Goal: Navigation & Orientation: Go to known website

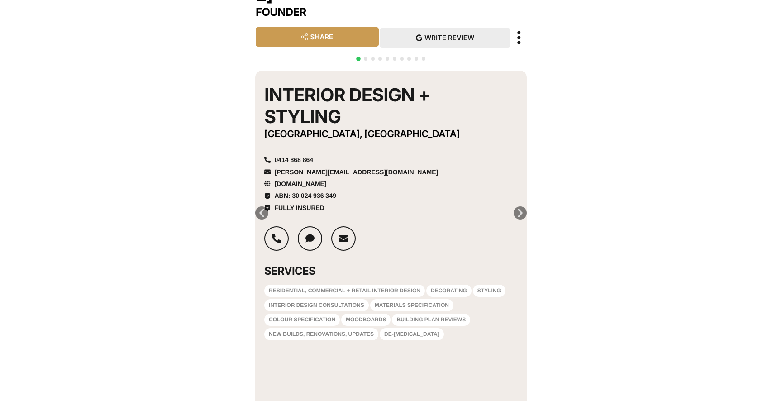
scroll to position [149, 0]
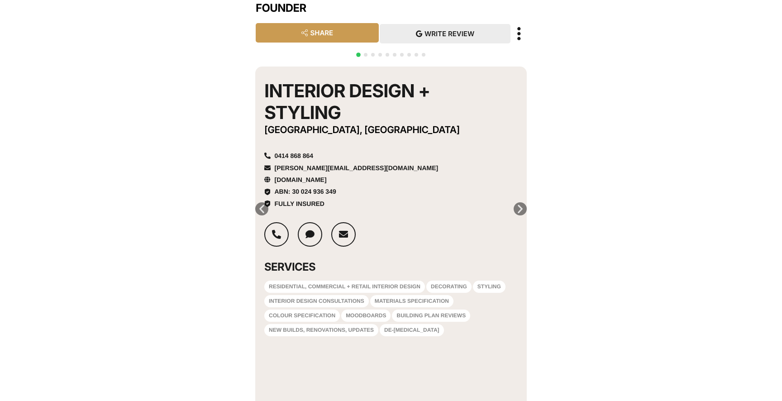
click at [519, 203] on icon "Next slide" at bounding box center [519, 208] width 11 height 11
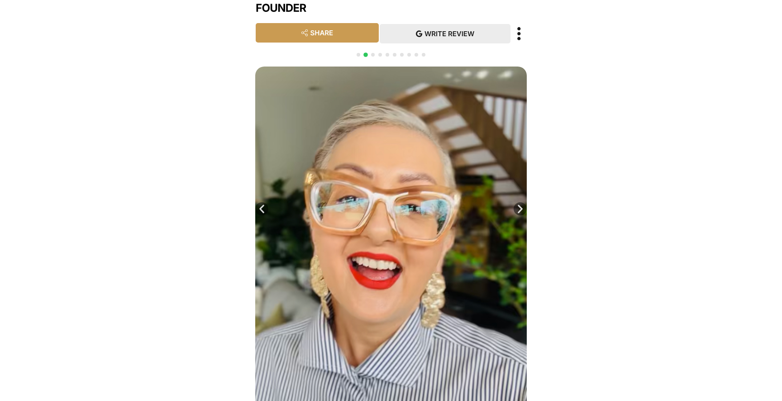
click at [519, 203] on icon "Next slide" at bounding box center [519, 208] width 11 height 11
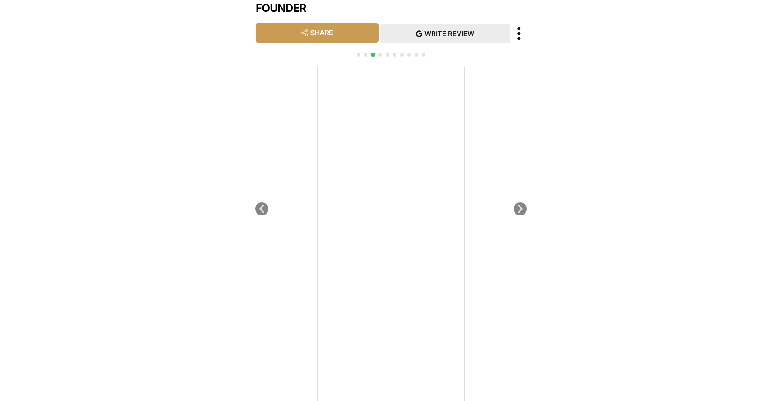
click at [519, 203] on icon "Next slide" at bounding box center [519, 208] width 11 height 11
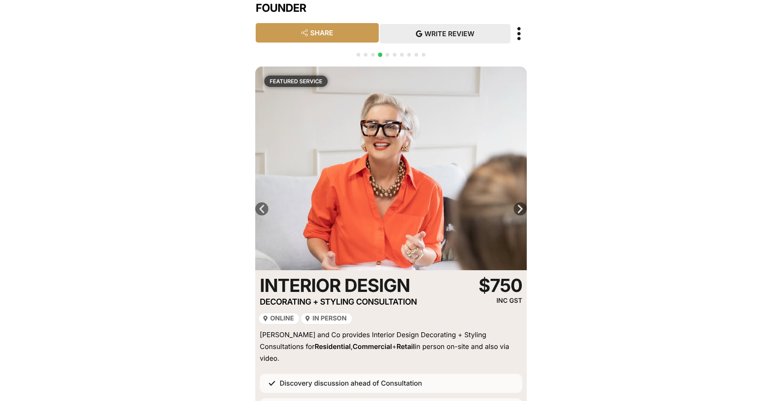
click at [521, 203] on icon "Next slide" at bounding box center [519, 208] width 11 height 11
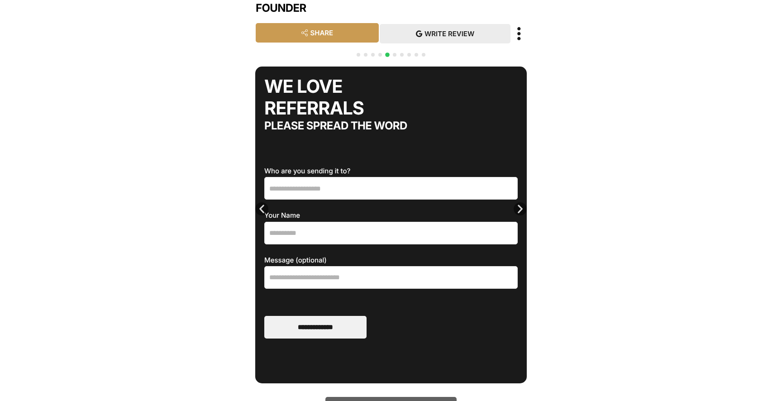
click at [521, 203] on icon "Next slide" at bounding box center [519, 208] width 11 height 11
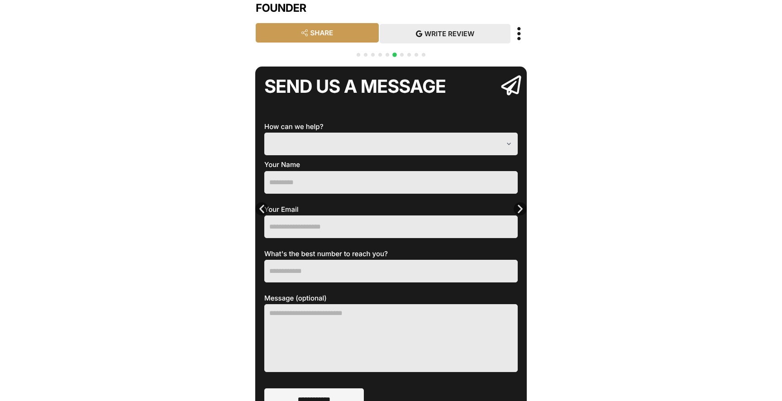
click at [521, 203] on icon "Next slide" at bounding box center [519, 208] width 11 height 11
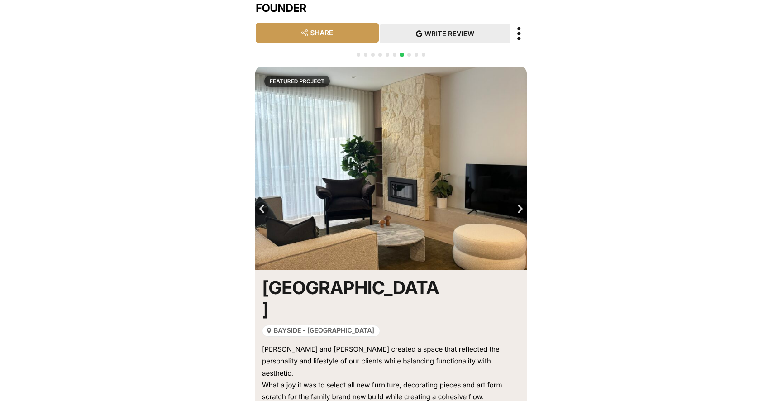
click at [521, 203] on icon "Next slide" at bounding box center [519, 208] width 11 height 11
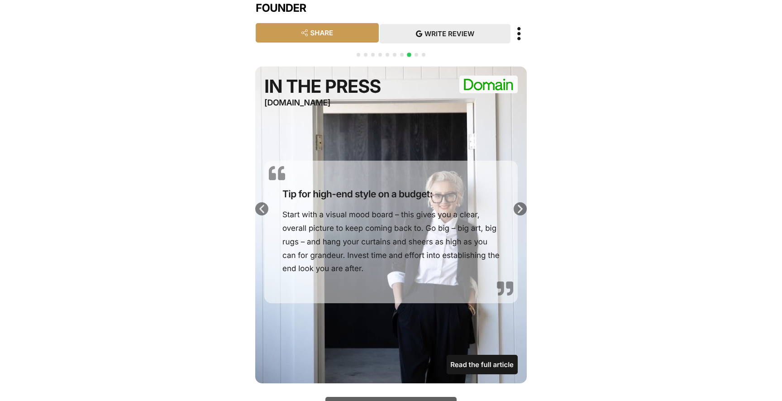
click at [521, 203] on icon "Next slide" at bounding box center [519, 208] width 11 height 11
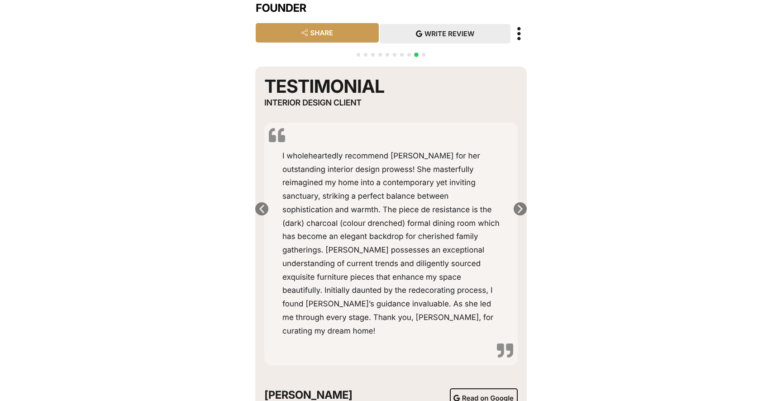
click at [521, 203] on icon "Next slide" at bounding box center [519, 208] width 11 height 11
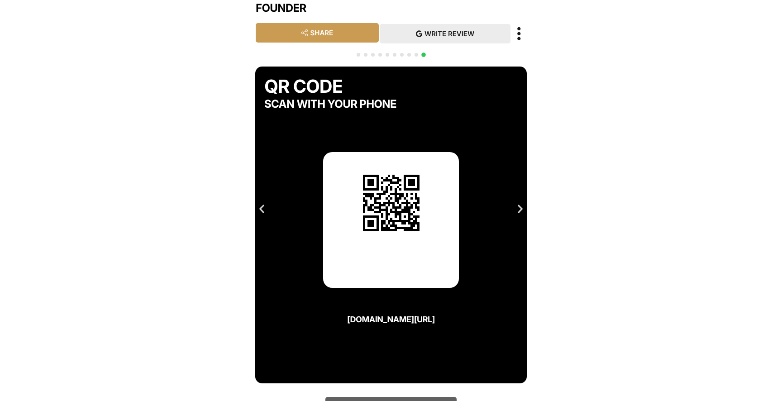
click at [521, 203] on icon "Next slide" at bounding box center [519, 208] width 11 height 11
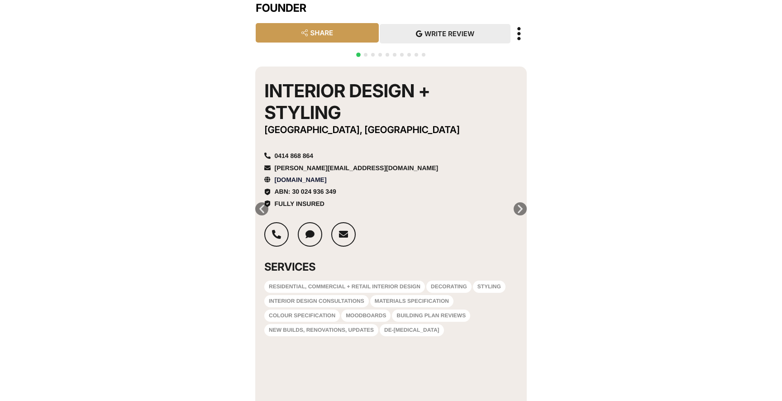
click at [293, 175] on span "[DOMAIN_NAME]" at bounding box center [299, 180] width 54 height 10
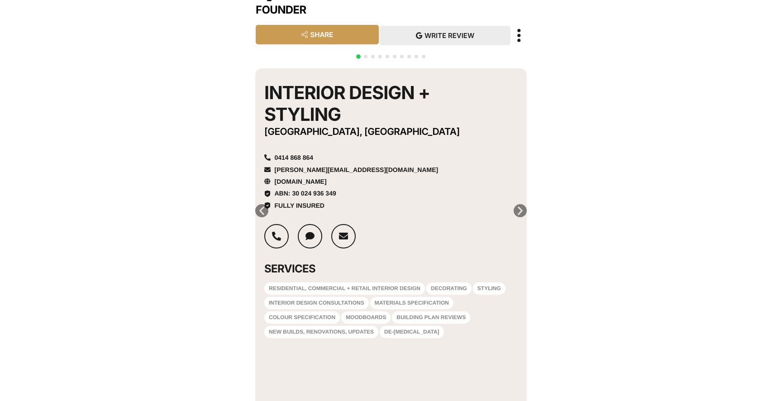
scroll to position [149, 0]
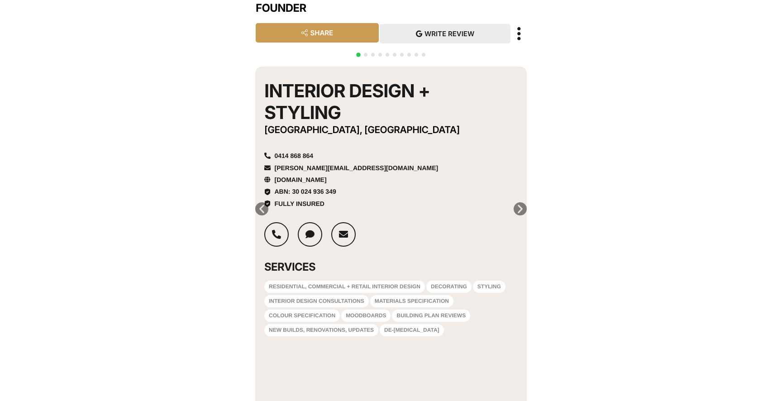
click at [518, 202] on div "Next slide" at bounding box center [519, 208] width 13 height 13
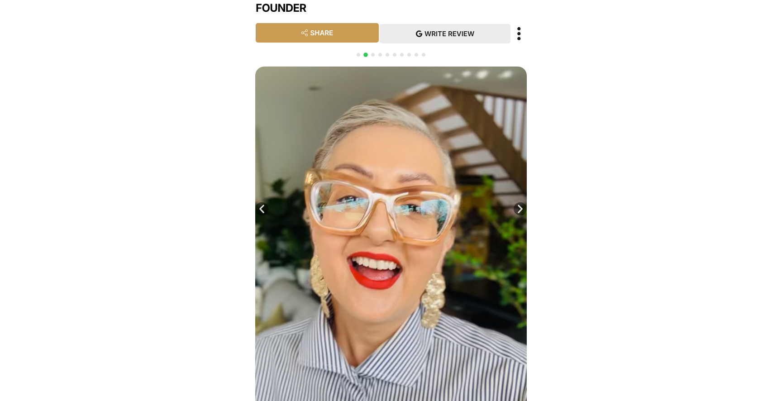
click at [518, 202] on div "Next slide" at bounding box center [519, 208] width 13 height 13
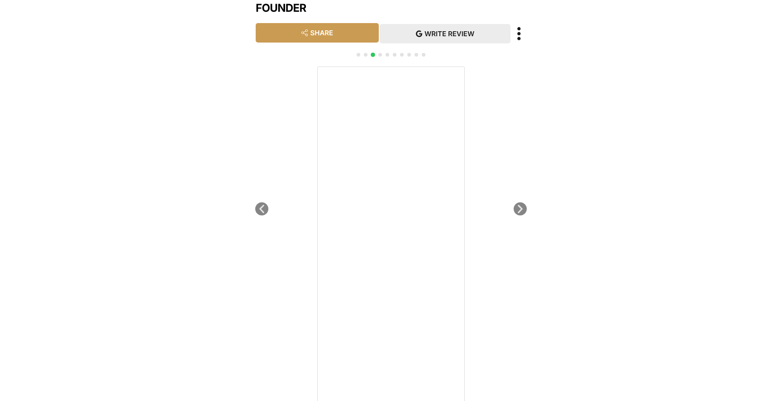
click at [513, 166] on div "Join [PERSON_NAME] on TradeCard" at bounding box center [390, 349] width 271 height 565
click at [523, 203] on icon "Next slide" at bounding box center [519, 208] width 11 height 11
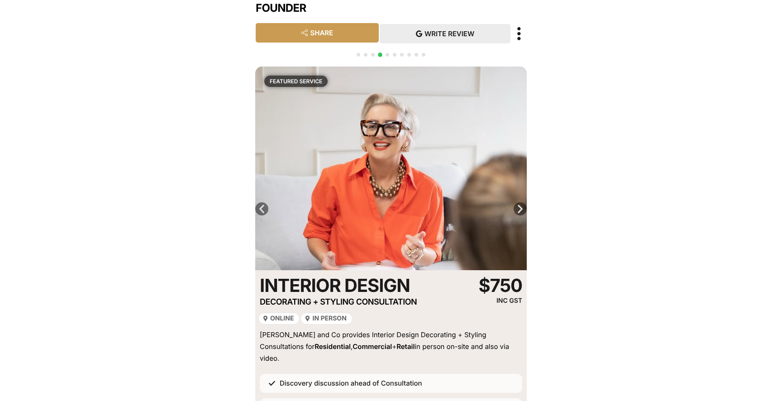
click at [523, 203] on icon "Next slide" at bounding box center [519, 208] width 11 height 11
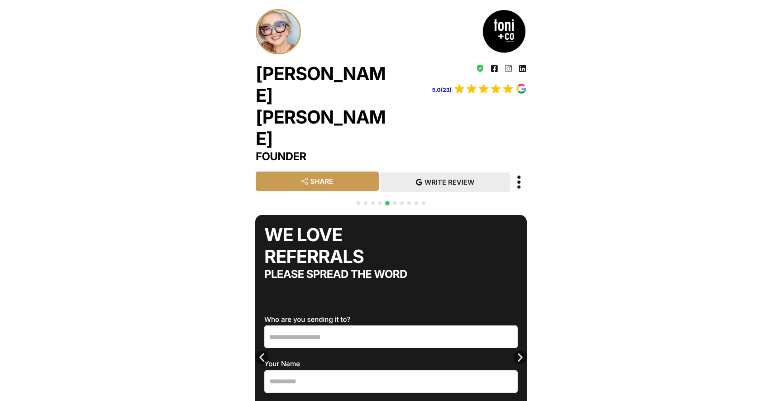
scroll to position [0, 0]
click at [262, 352] on icon "Previous slide" at bounding box center [261, 357] width 11 height 11
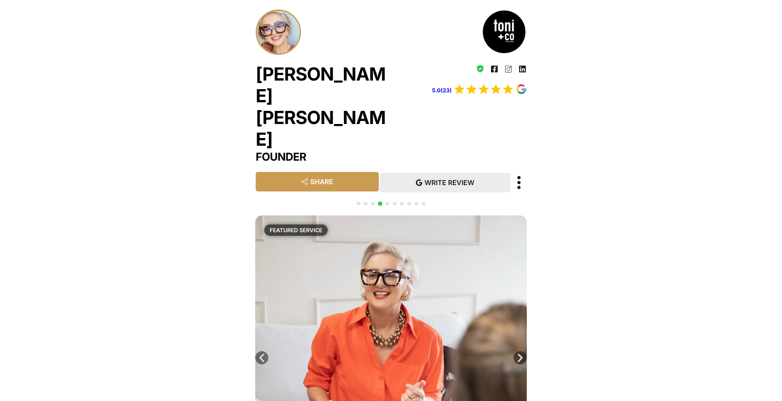
click at [262, 352] on icon "Previous slide" at bounding box center [261, 357] width 11 height 11
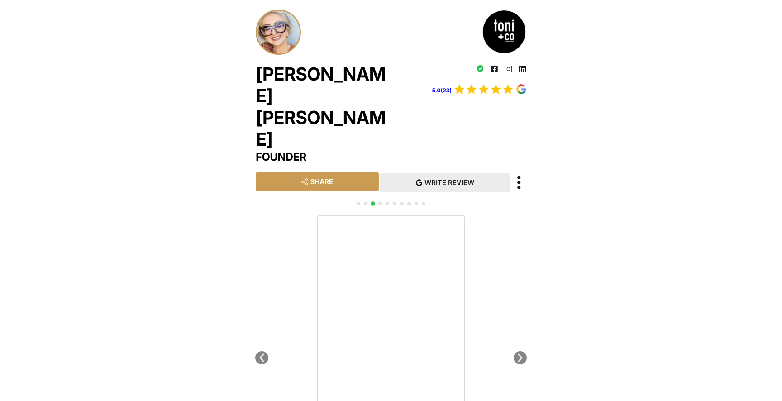
click at [262, 352] on icon "Previous slide" at bounding box center [261, 357] width 11 height 11
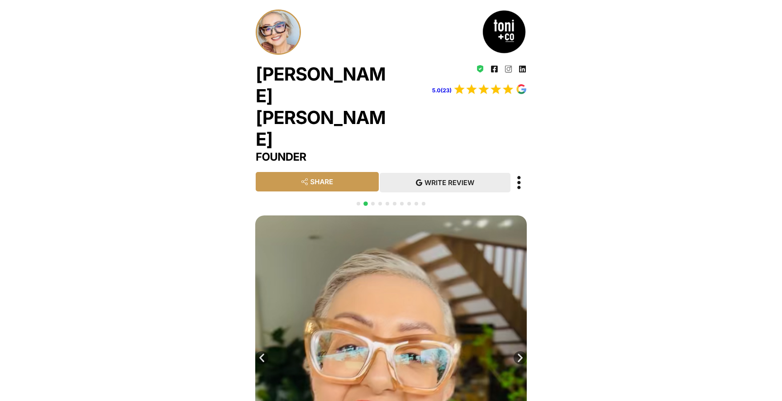
click at [262, 352] on icon "Previous slide" at bounding box center [261, 357] width 11 height 11
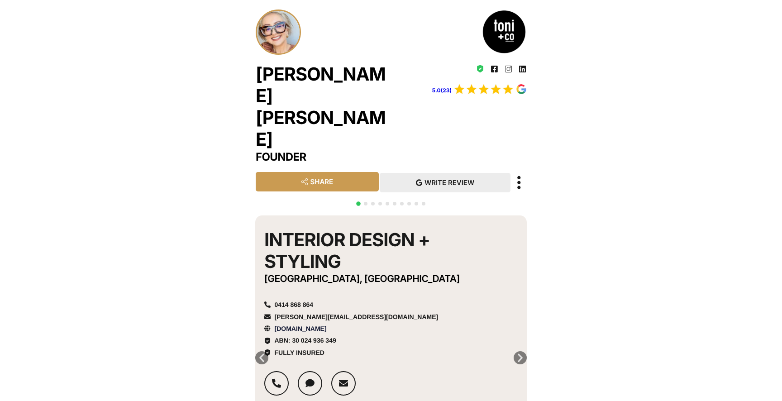
click at [288, 323] on span "[DOMAIN_NAME]" at bounding box center [299, 328] width 54 height 10
